Goal: Find contact information: Obtain details needed to contact an individual or organization

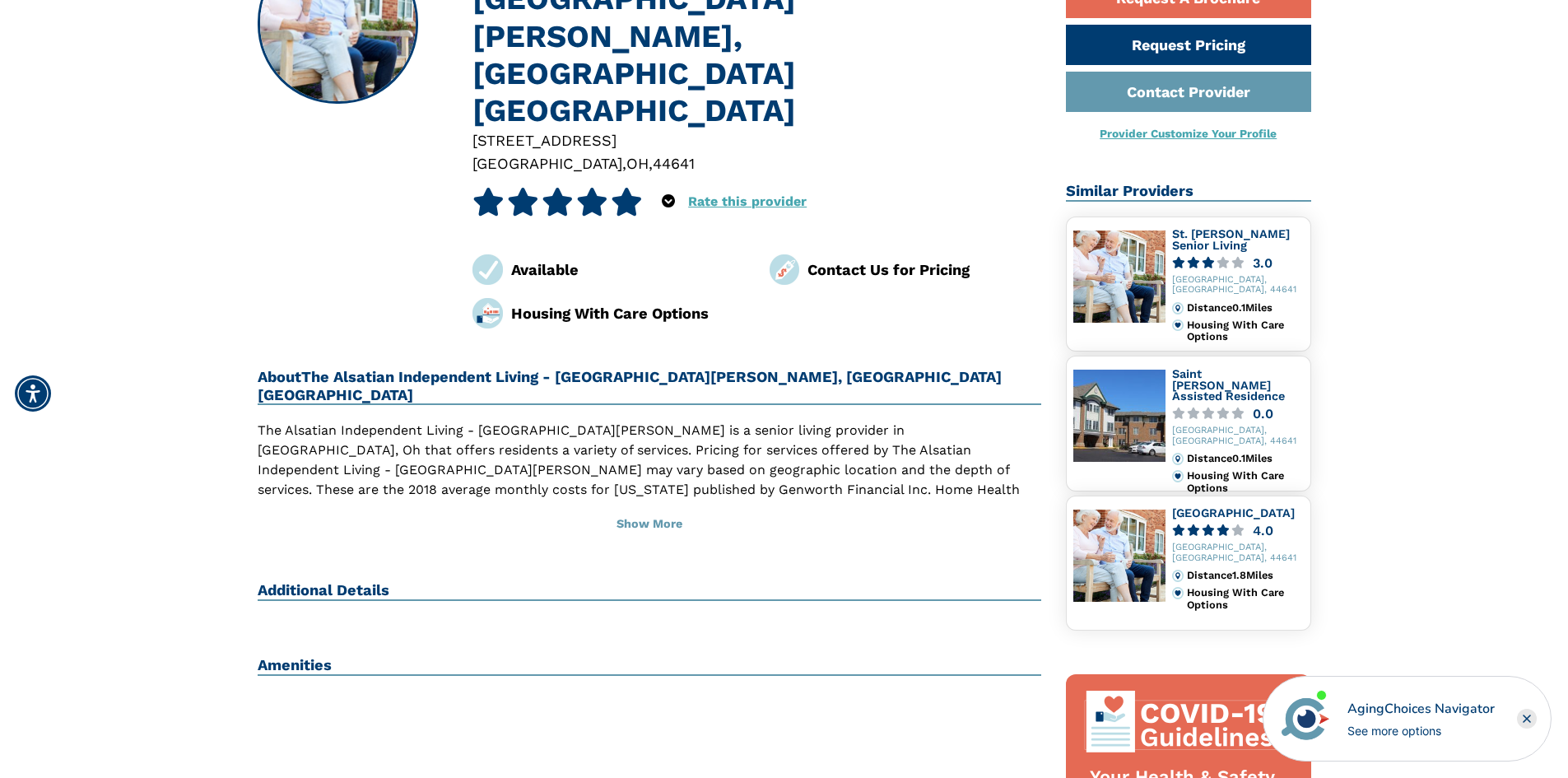
scroll to position [329, 0]
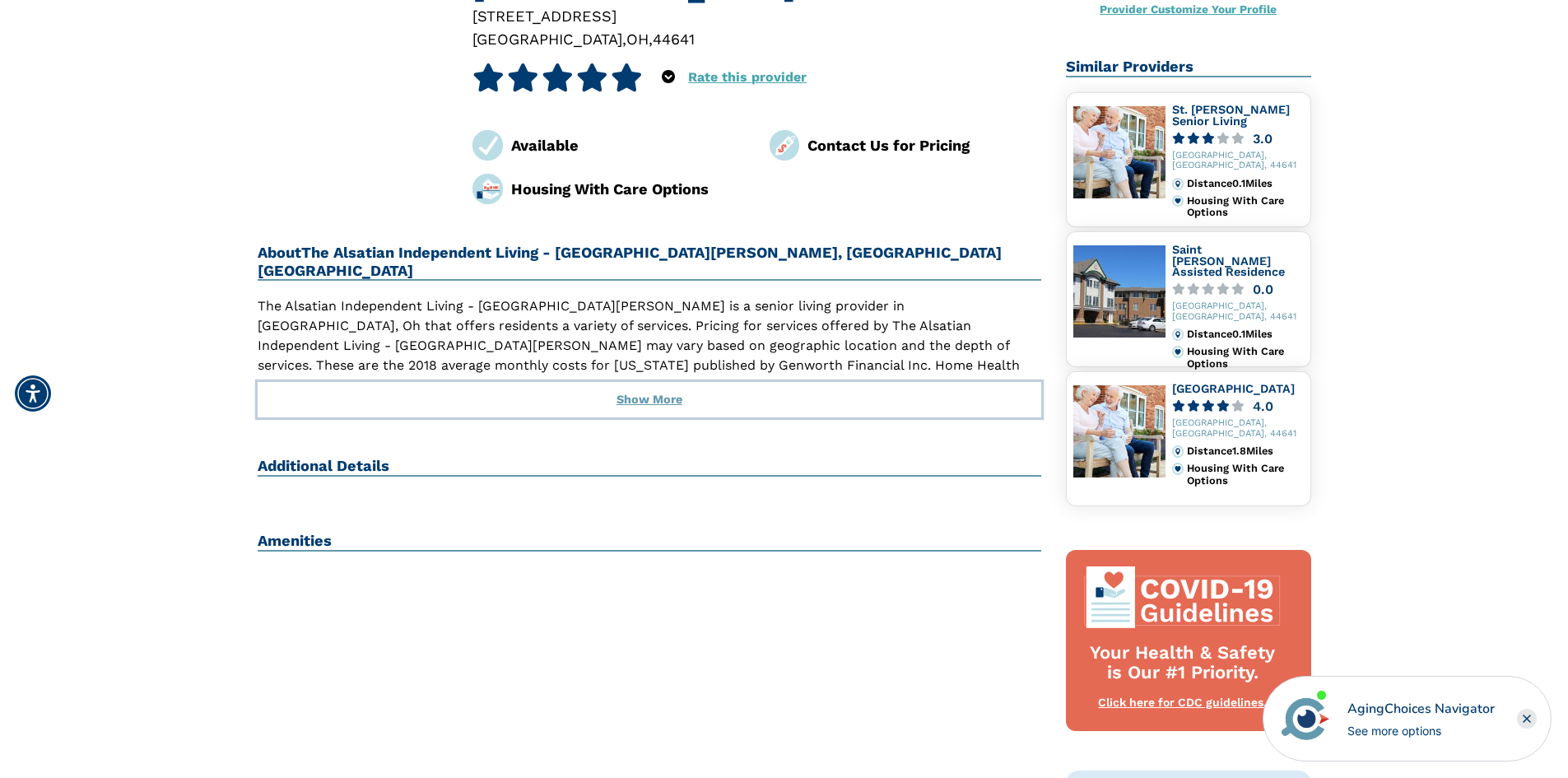
click at [629, 382] on button "Show More" at bounding box center [649, 400] width 784 height 36
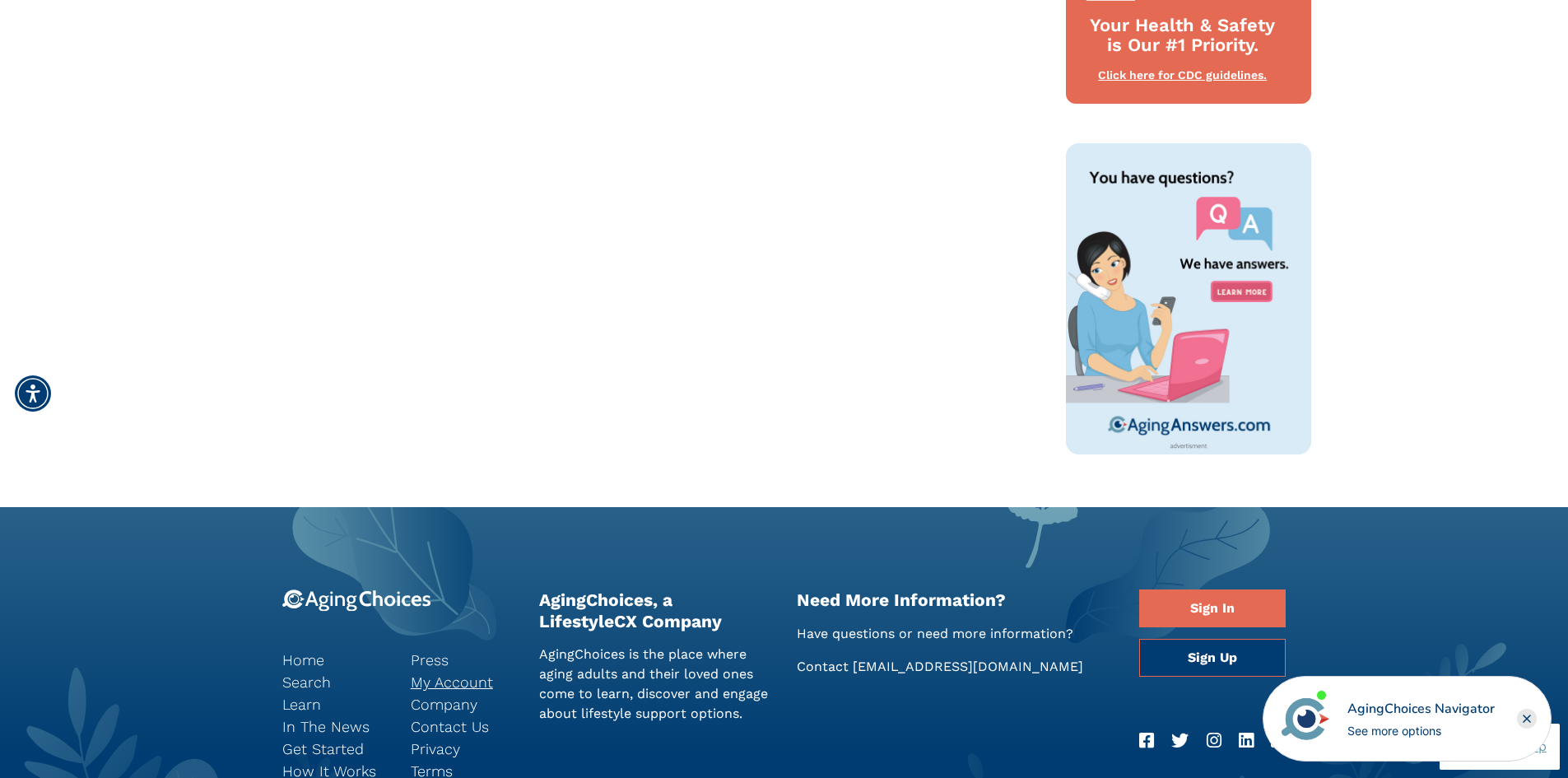
scroll to position [1124, 0]
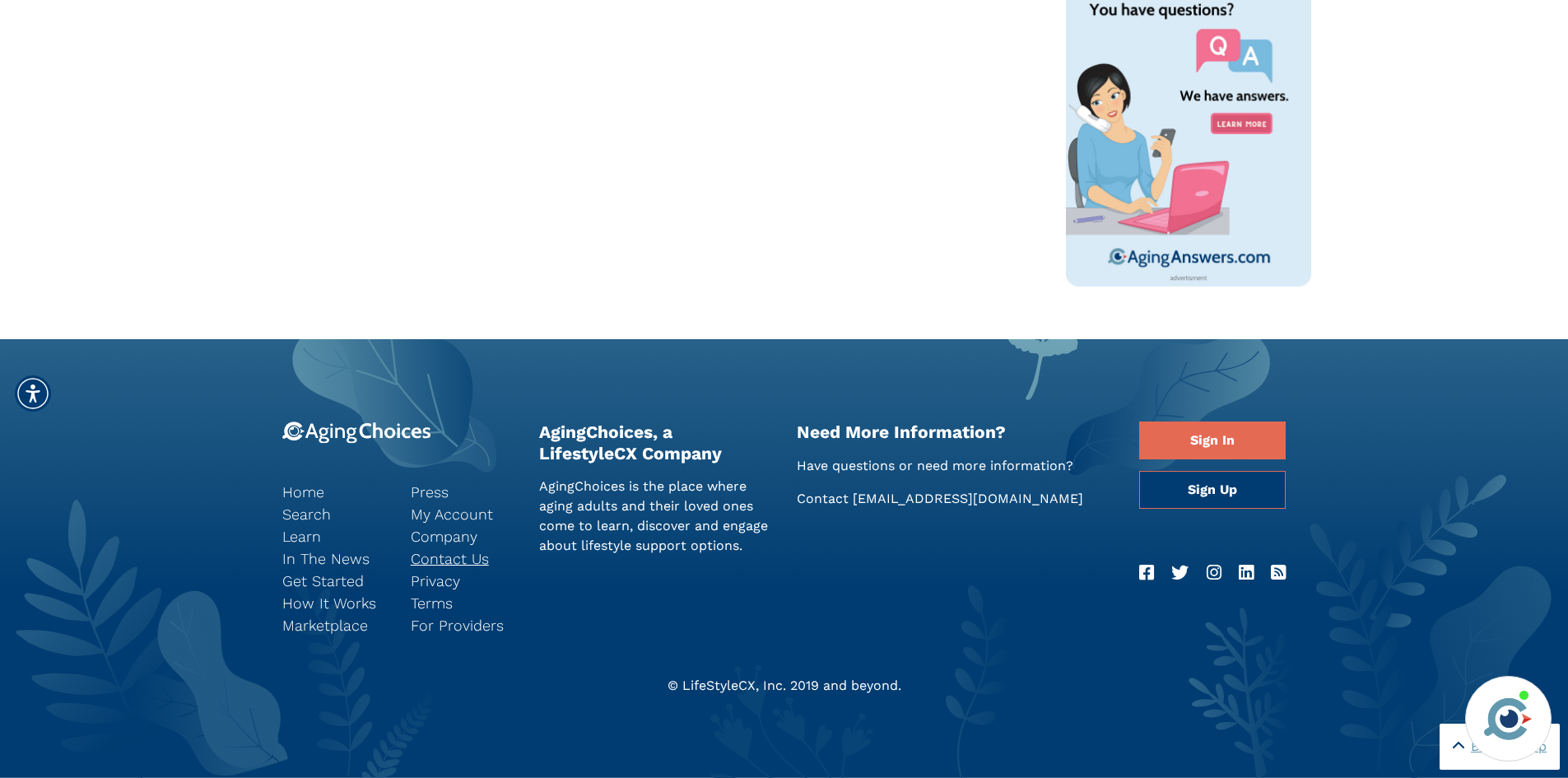
click at [442, 565] on link "Contact Us" at bounding box center [462, 558] width 104 height 22
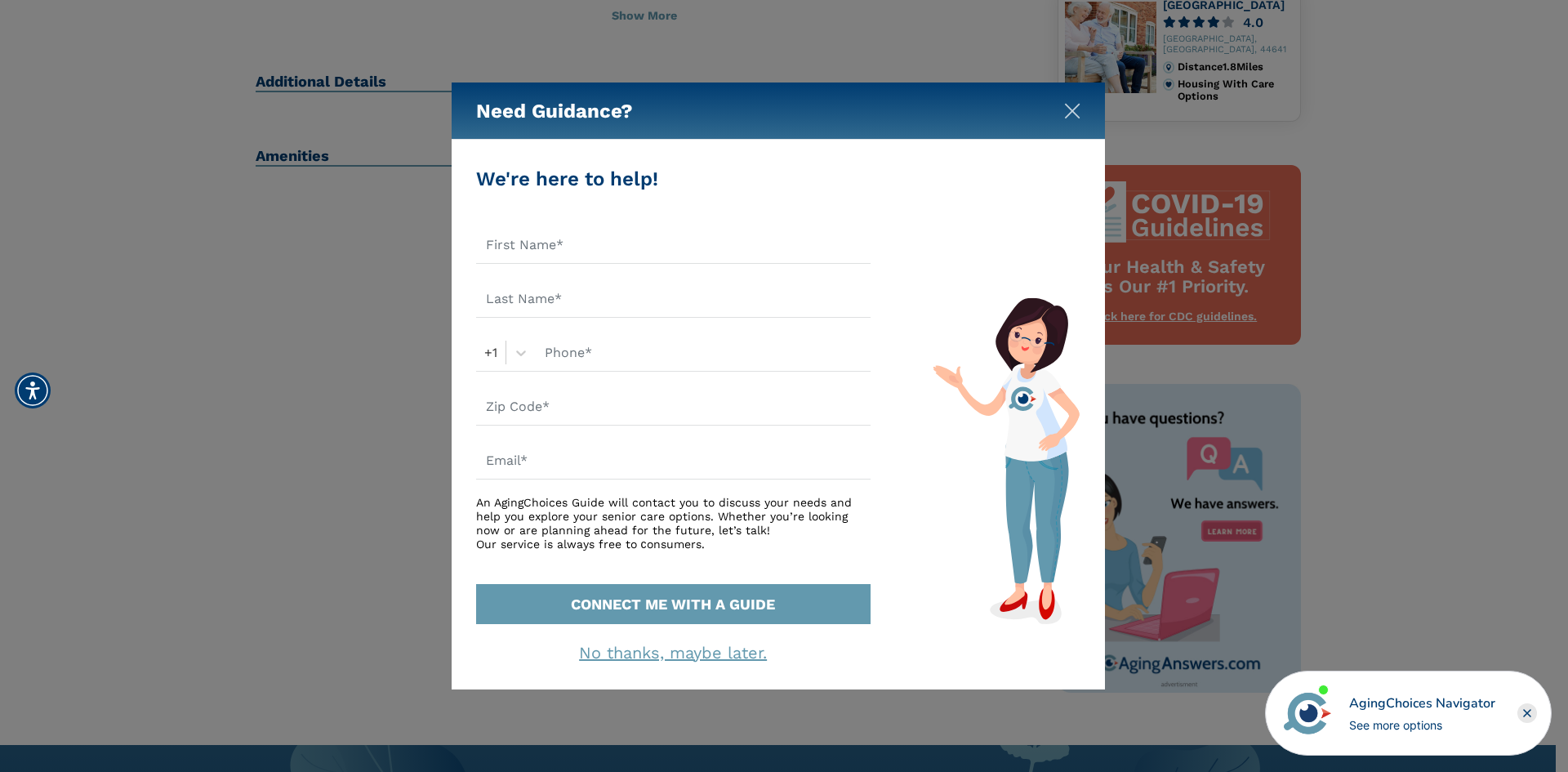
click at [1067, 106] on img "Close" at bounding box center [1072, 111] width 17 height 17
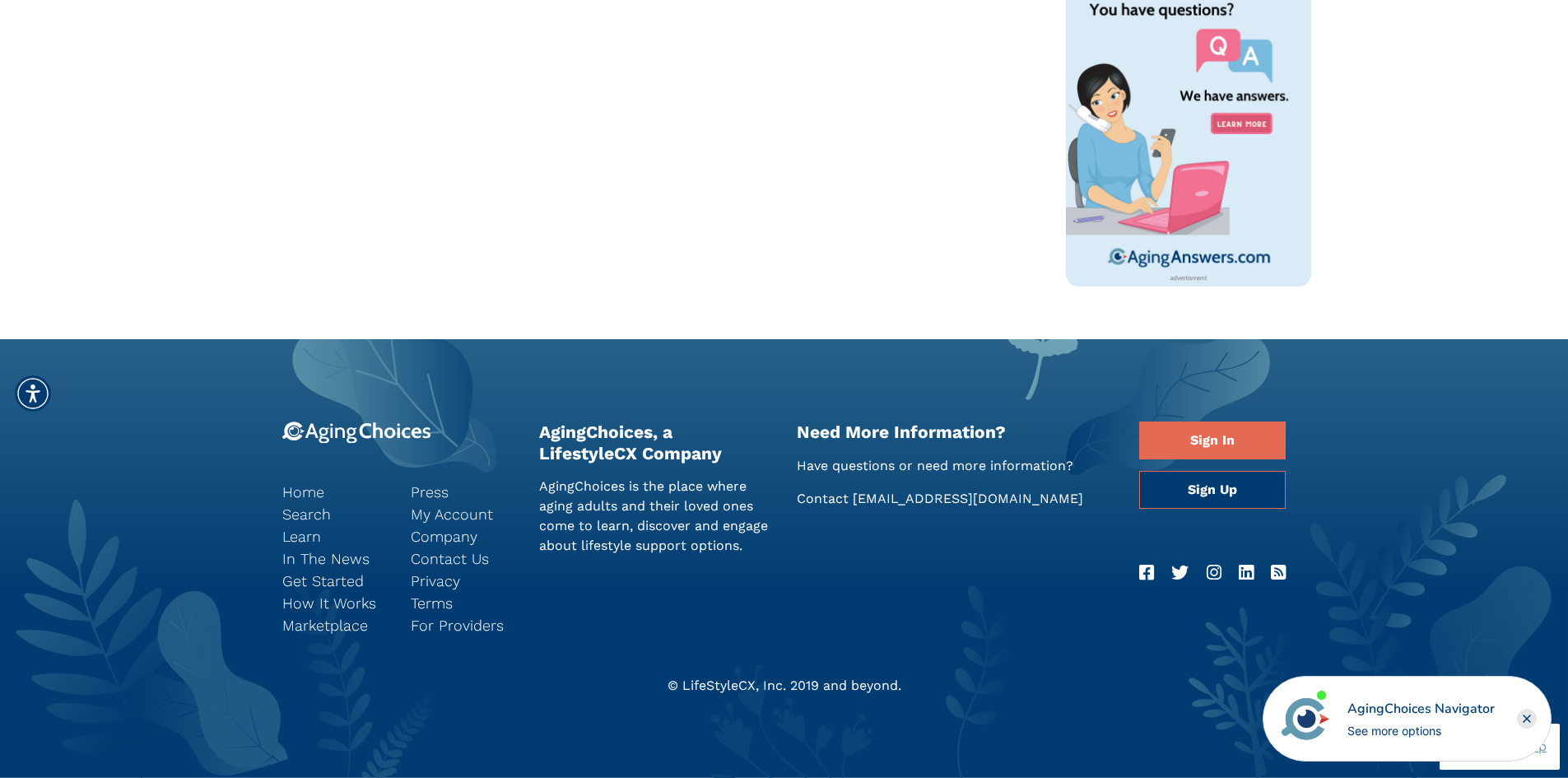
scroll to position [1124, 0]
click at [444, 560] on link "Contact Us" at bounding box center [462, 558] width 104 height 22
